Goal: Find specific fact: Find specific fact

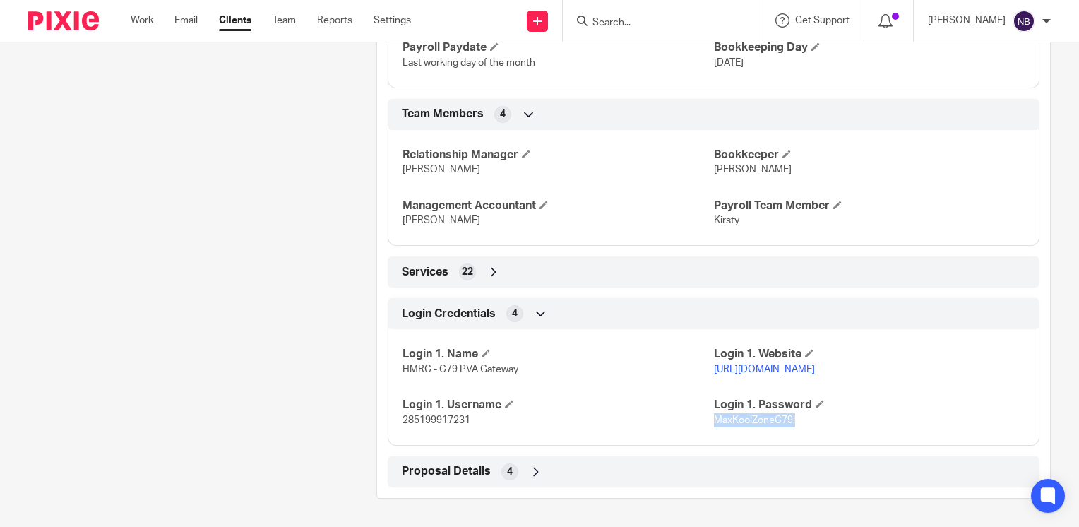
scroll to position [1012, 0]
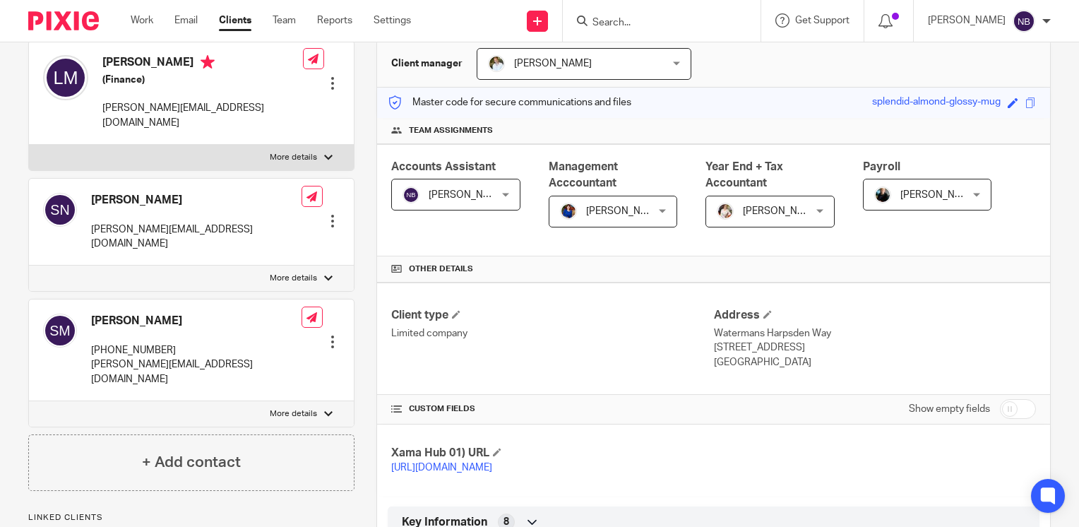
scroll to position [0, 0]
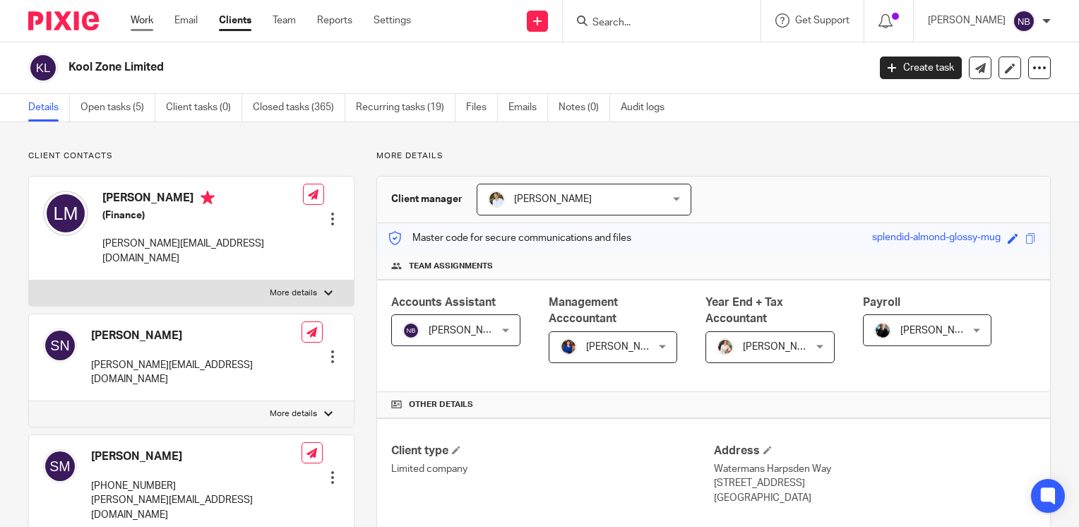
click at [141, 21] on link "Work" at bounding box center [142, 20] width 23 height 14
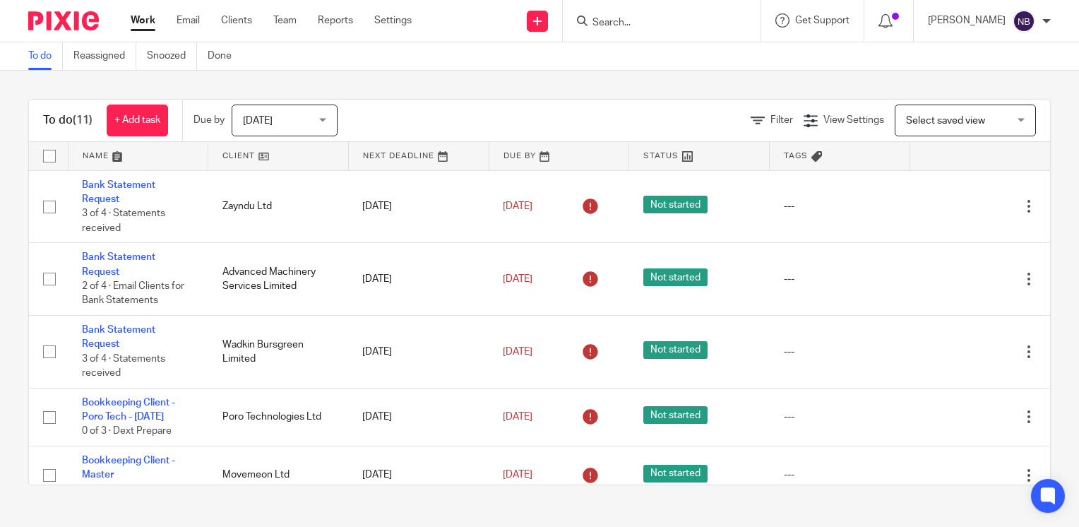
click at [100, 157] on link at bounding box center [138, 156] width 140 height 28
click at [119, 156] on link at bounding box center [138, 156] width 140 height 28
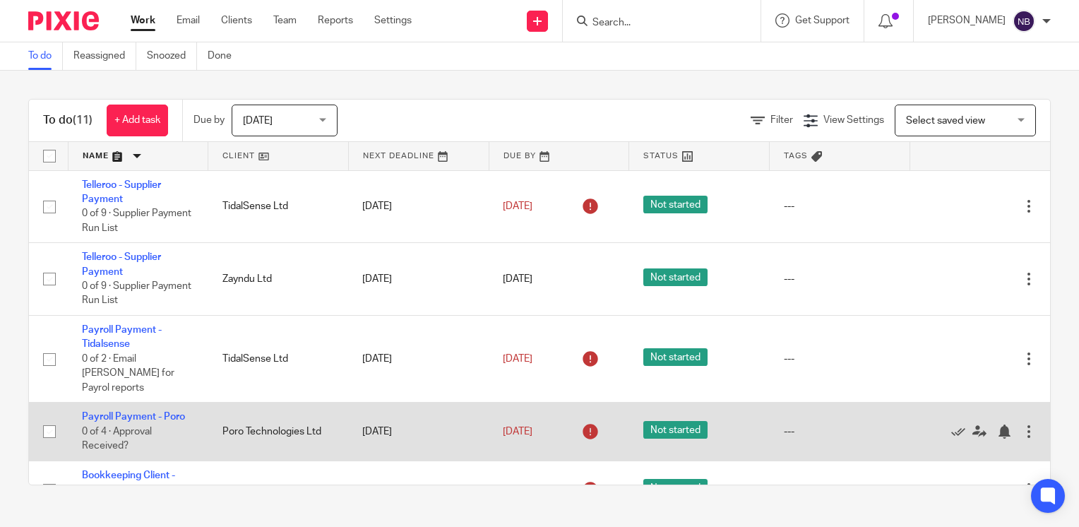
scroll to position [165, 0]
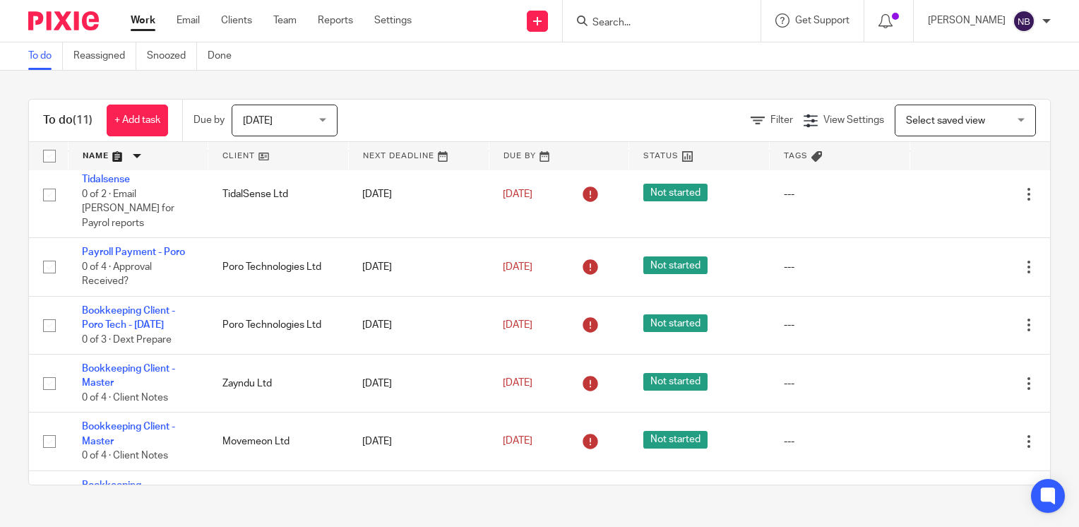
drag, startPoint x: 200, startPoint y: 30, endPoint x: 551, endPoint y: 89, distance: 355.9
click at [551, 89] on div "To do (11) + Add task Due by Today Today Today Tomorrow This week Next week Thi…" at bounding box center [539, 292] width 1079 height 443
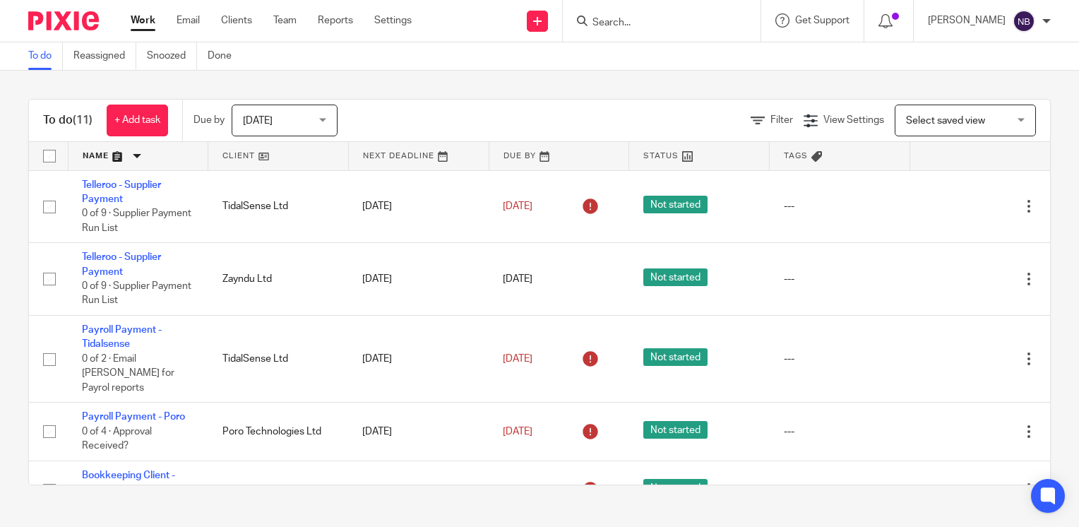
click at [677, 18] on input "Search" at bounding box center [654, 23] width 127 height 13
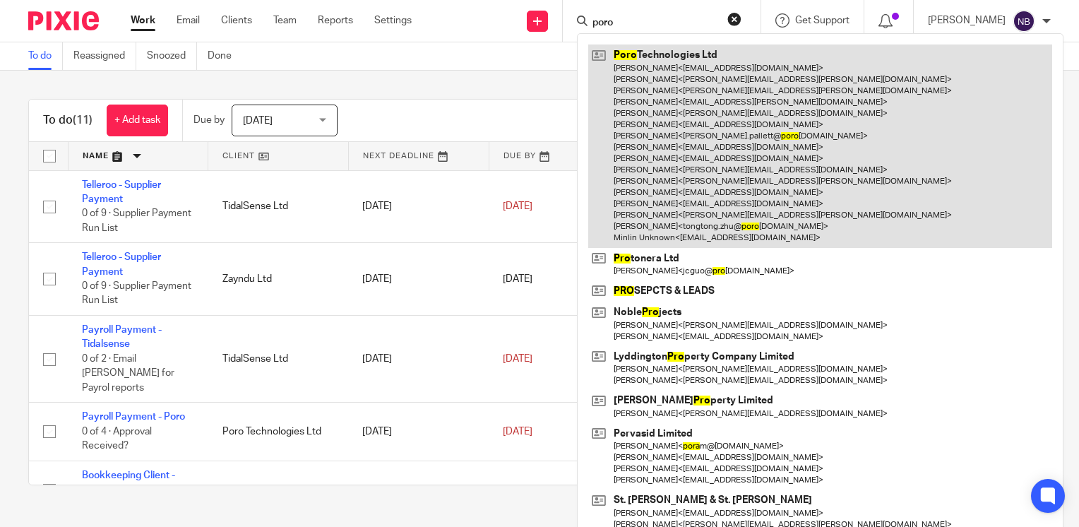
type input "poro"
click at [721, 171] on link at bounding box center [820, 145] width 464 height 203
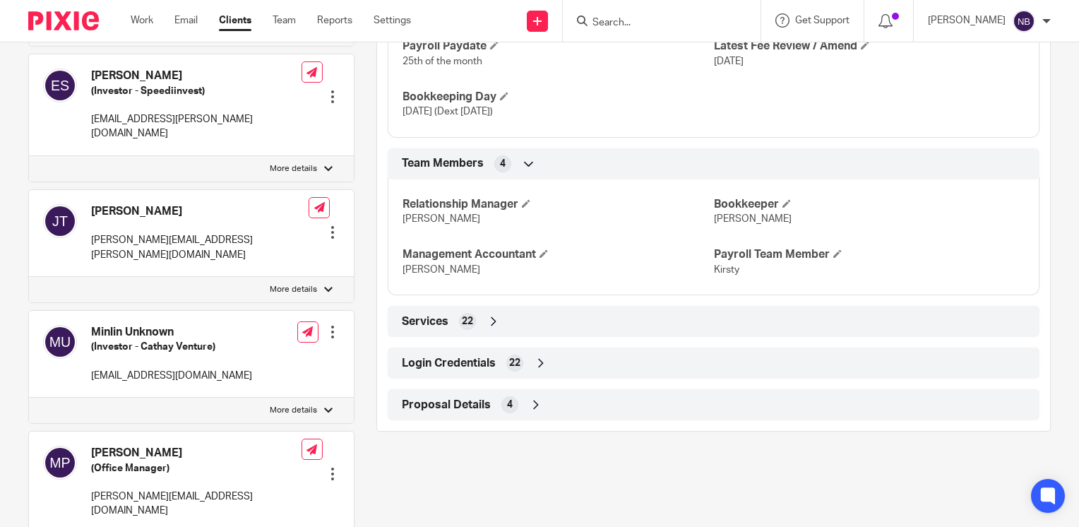
scroll to position [1036, 0]
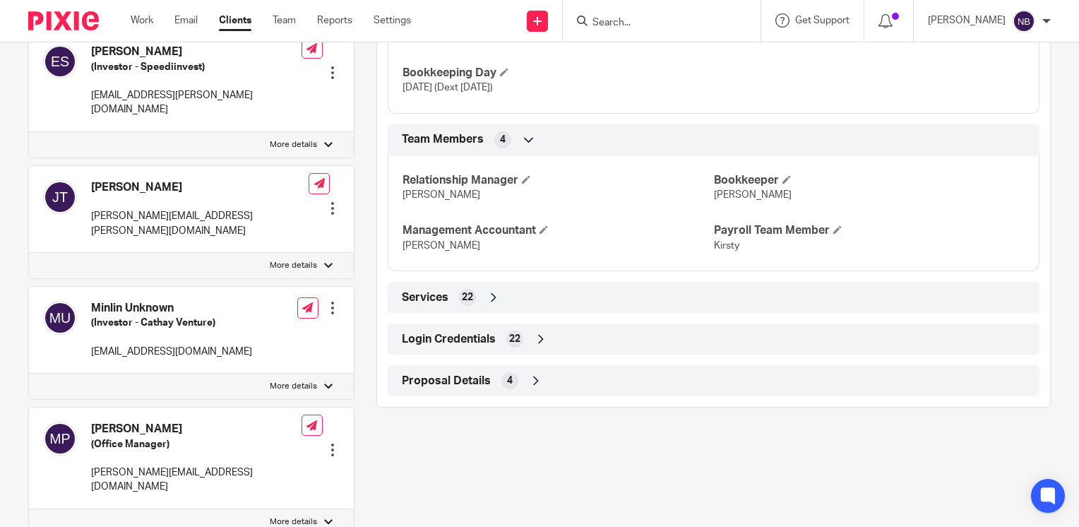
click at [537, 346] on icon at bounding box center [541, 339] width 14 height 14
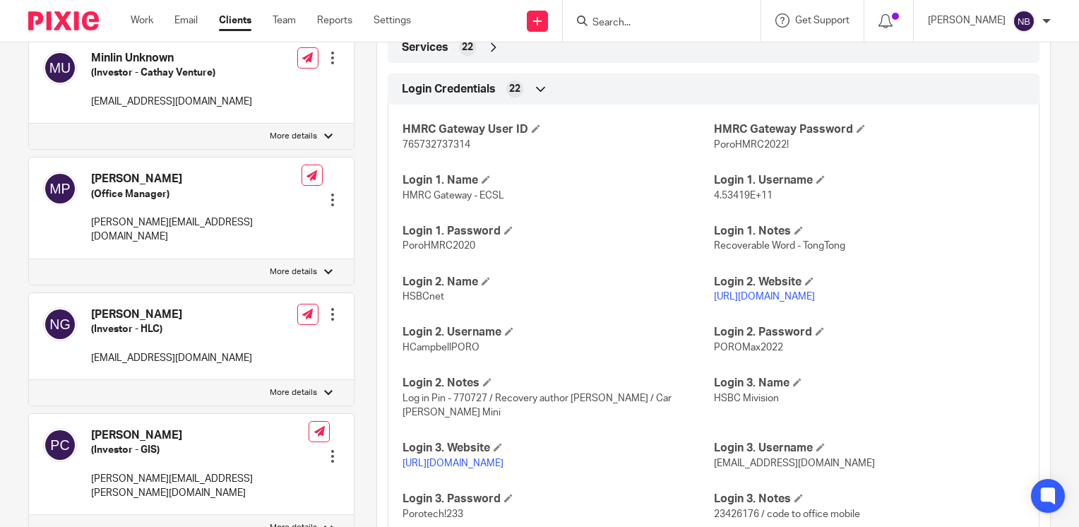
scroll to position [1342, 0]
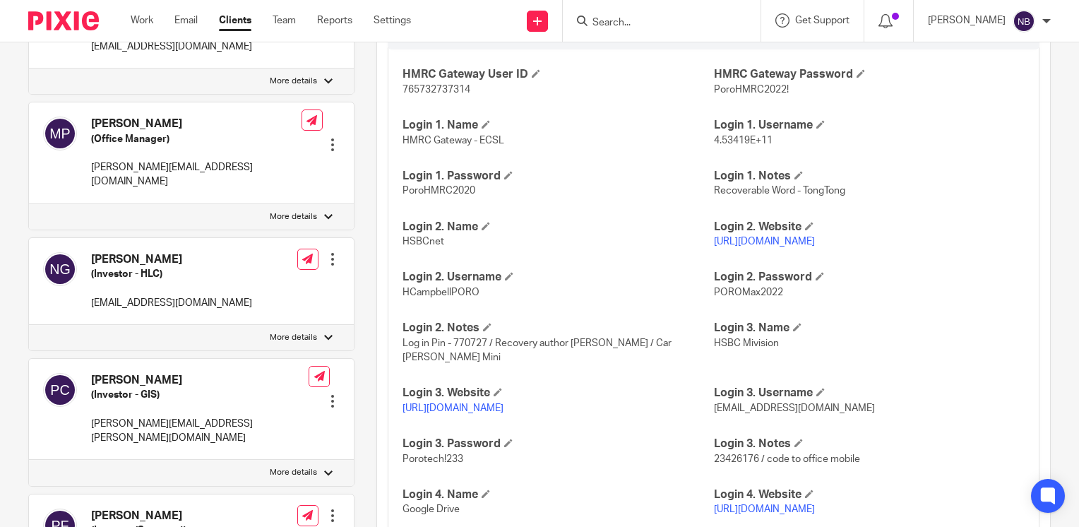
drag, startPoint x: 831, startPoint y: 253, endPoint x: 707, endPoint y: 258, distance: 124.4
click at [714, 249] on p "https://www.hsbcnet.com/" at bounding box center [869, 241] width 311 height 14
drag, startPoint x: 707, startPoint y: 258, endPoint x: 718, endPoint y: 258, distance: 11.3
copy link "https://www.hsbcnet.com/"
drag, startPoint x: 477, startPoint y: 306, endPoint x: 401, endPoint y: 304, distance: 76.3
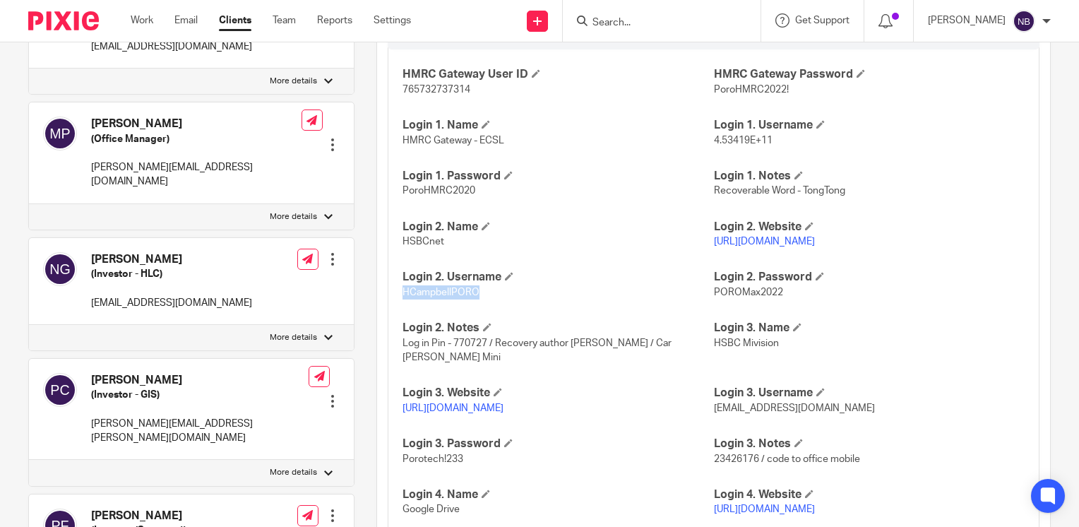
click at [402, 299] on p "HCampbellPORO" at bounding box center [557, 292] width 311 height 14
copy span "HCampbellPORO"
